Goal: Navigation & Orientation: Go to known website

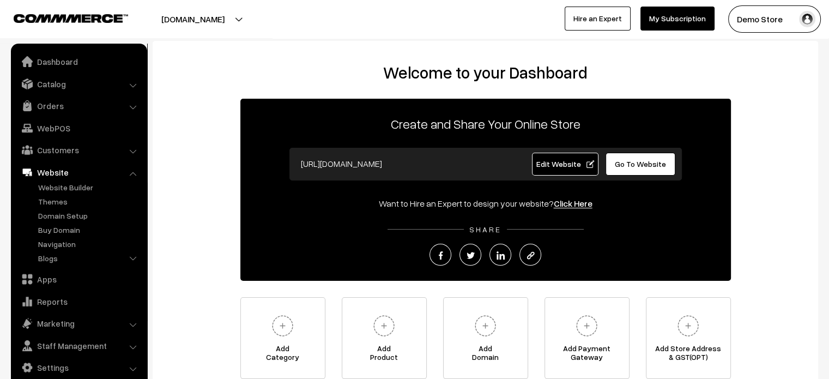
click at [661, 169] on link "Go To Website" at bounding box center [640, 164] width 70 height 23
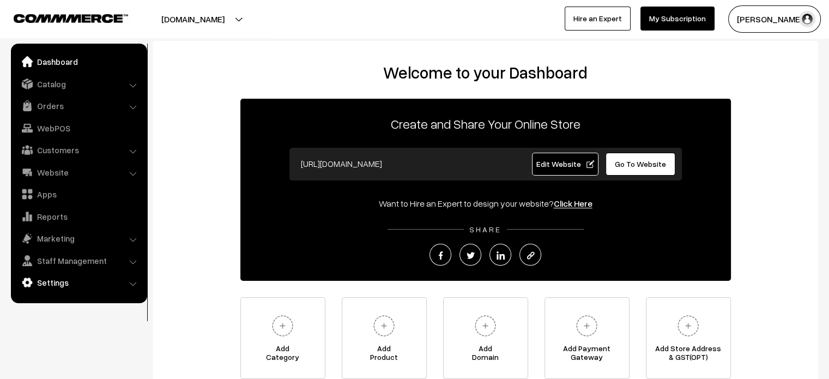
click at [52, 287] on link "Settings" at bounding box center [79, 282] width 130 height 20
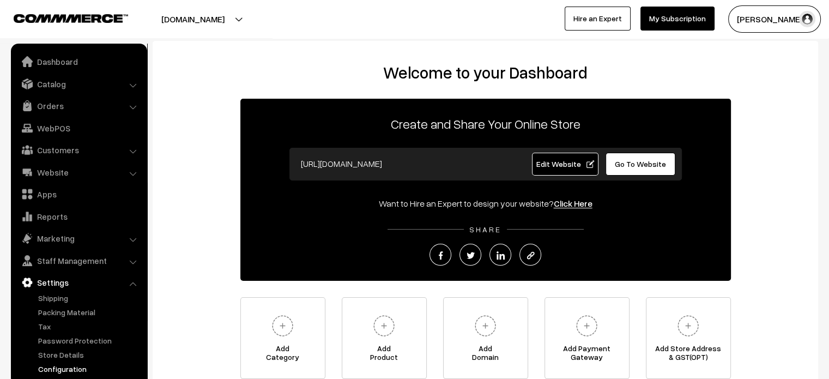
click at [68, 366] on link "Configuration" at bounding box center [89, 368] width 108 height 11
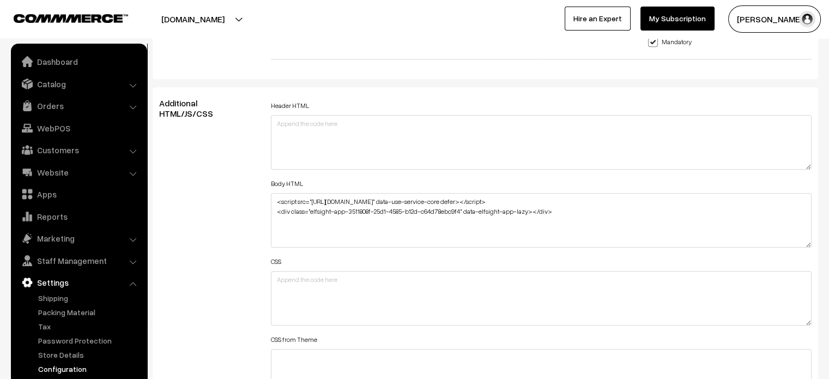
scroll to position [1174, 0]
click at [194, 254] on div "Additional HTML/JS/CSS" at bounding box center [207, 293] width 112 height 390
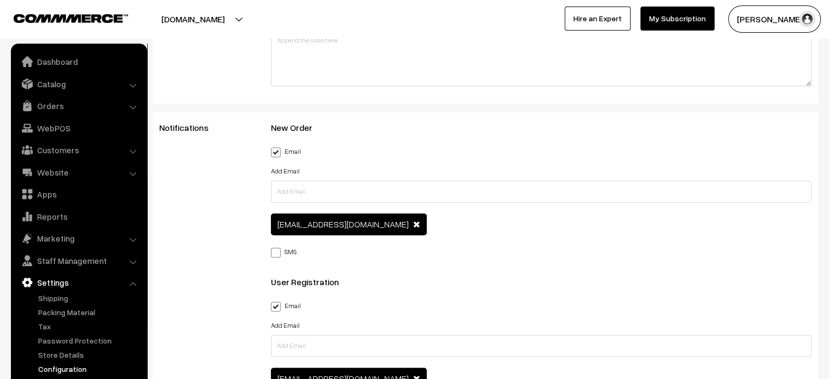
scroll to position [1569, 0]
click at [47, 191] on link "Apps" at bounding box center [79, 194] width 130 height 20
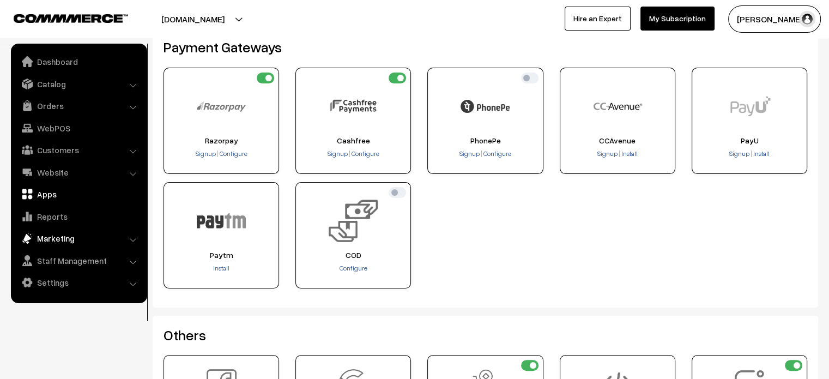
scroll to position [211, 0]
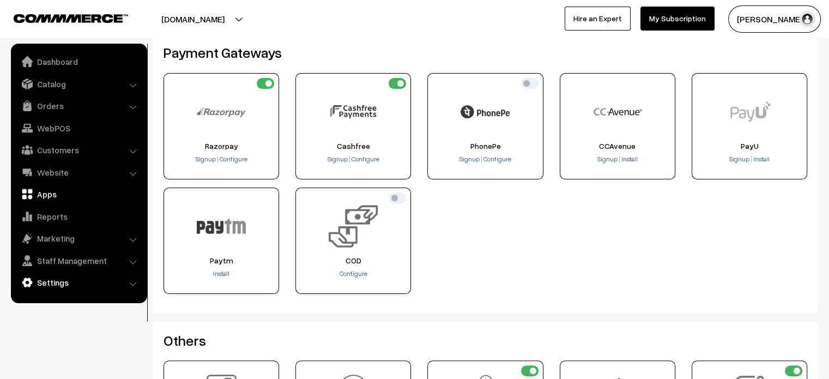
click at [52, 281] on link "Settings" at bounding box center [79, 282] width 130 height 20
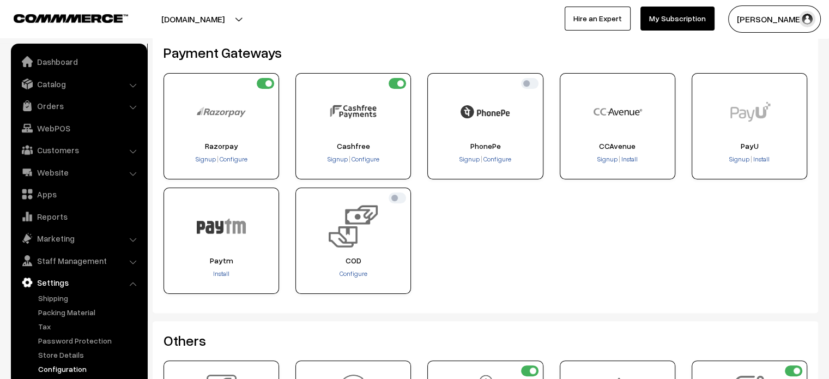
click at [76, 366] on link "Configuration" at bounding box center [89, 368] width 108 height 11
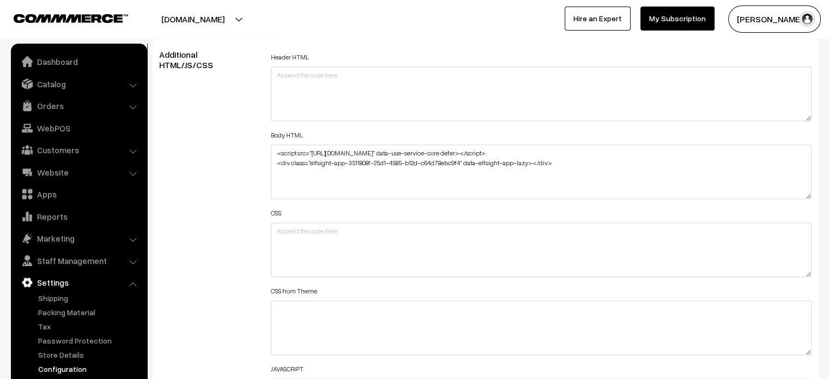
scroll to position [2, 0]
click at [39, 193] on link "Apps" at bounding box center [79, 194] width 130 height 20
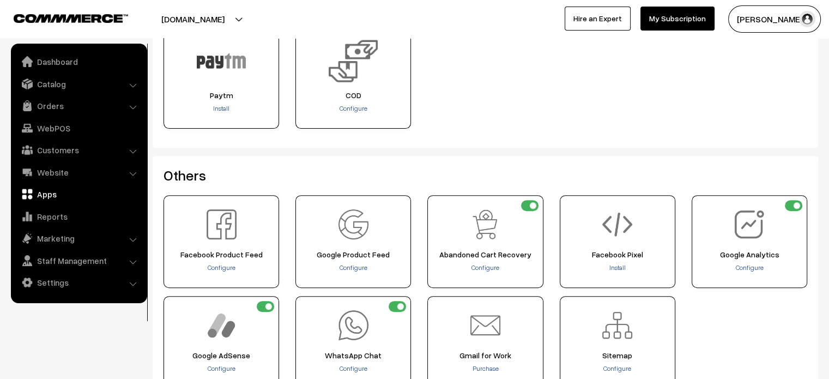
scroll to position [475, 0]
